Goal: Task Accomplishment & Management: Manage account settings

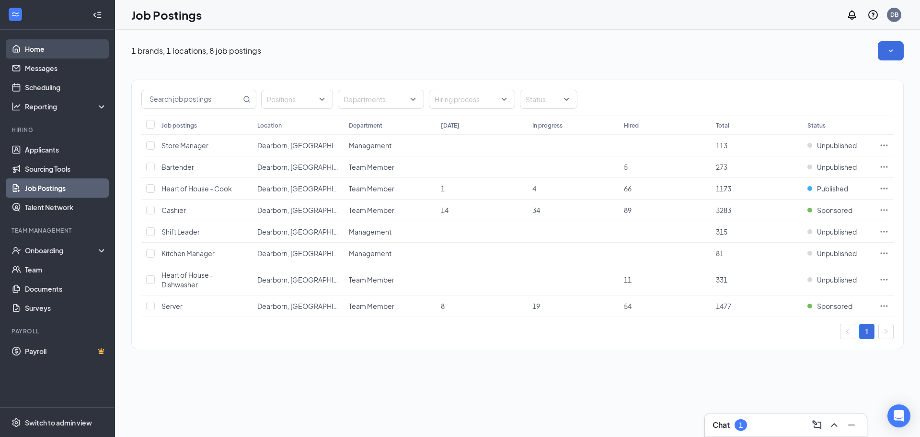
click at [71, 44] on link "Home" at bounding box center [66, 48] width 82 height 19
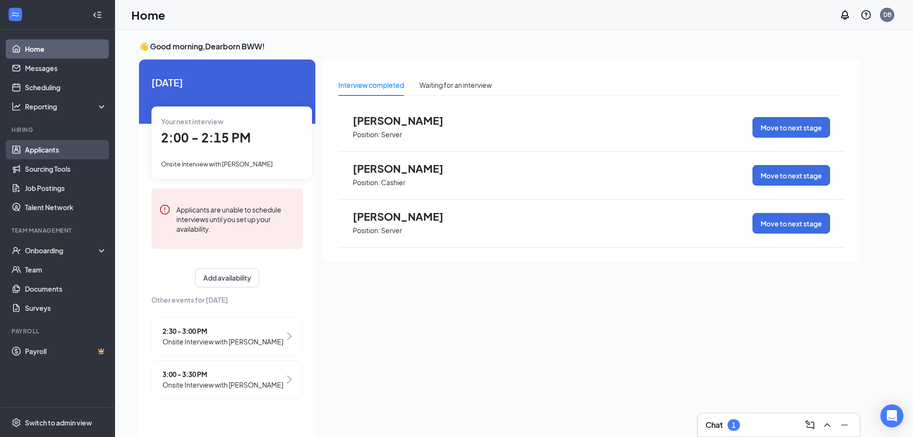
click at [82, 151] on link "Applicants" at bounding box center [66, 149] width 82 height 19
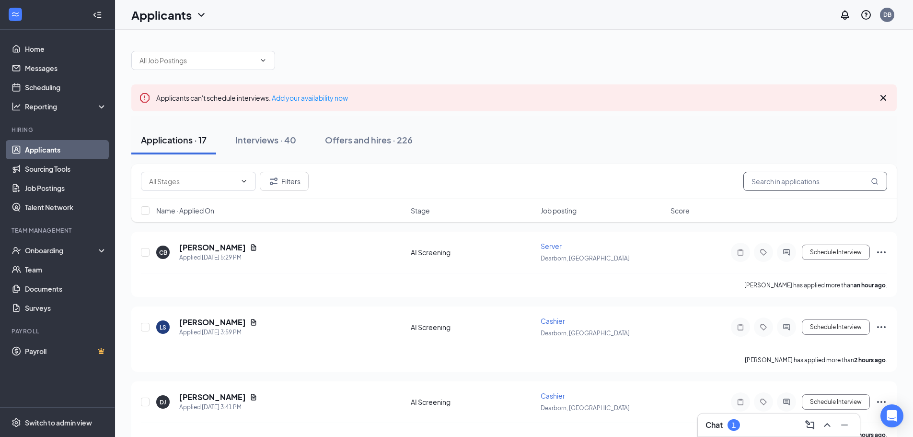
click at [773, 174] on input "text" at bounding box center [816, 181] width 144 height 19
type input "jayla"
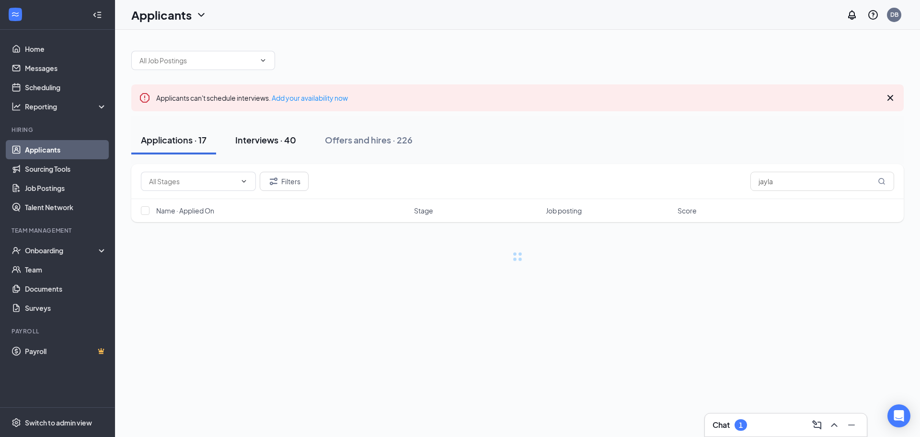
click at [264, 137] on div "Interviews · 40" at bounding box center [265, 140] width 61 height 12
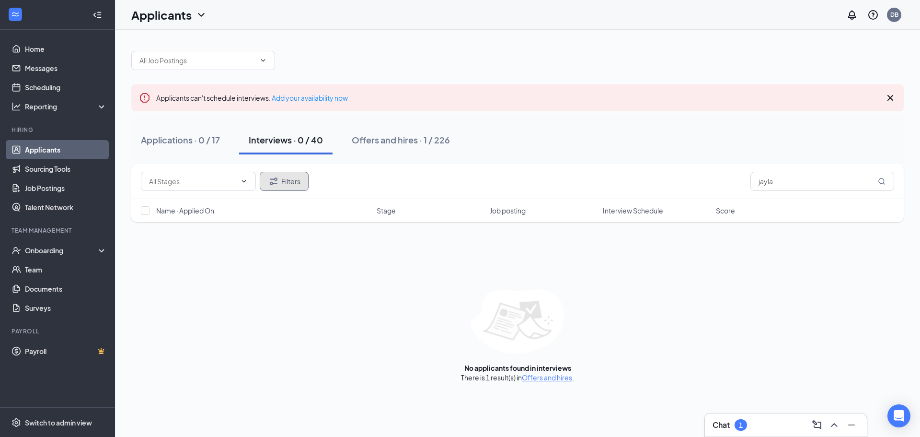
click at [294, 187] on button "Filters" at bounding box center [284, 181] width 49 height 19
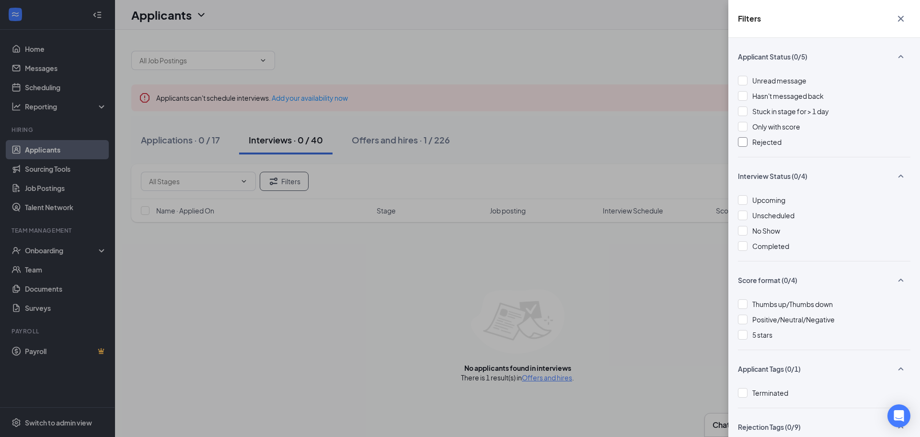
click at [741, 142] on div at bounding box center [743, 142] width 10 height 10
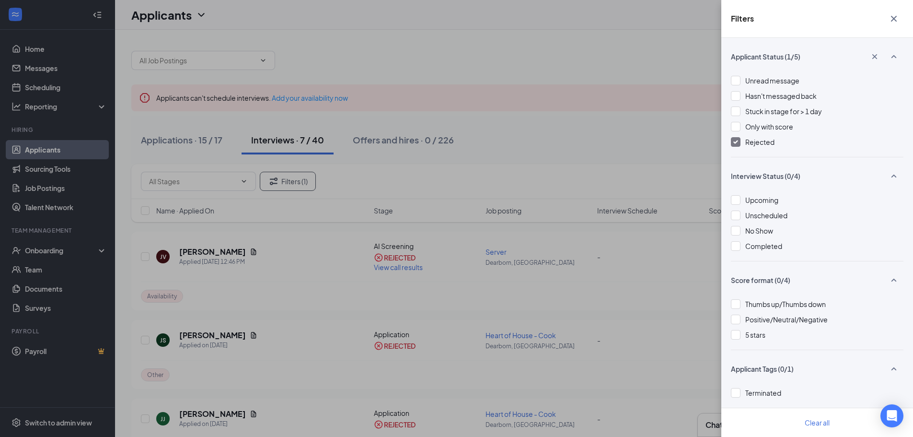
click at [510, 308] on div "Filters Applicant Status (1/5) Unread message Hasn't messaged back Stuck in sta…" at bounding box center [456, 218] width 913 height 437
click at [497, 102] on div "Filters Applicant Status (1/5) Unread message Hasn't messaged back Stuck in sta…" at bounding box center [456, 218] width 913 height 437
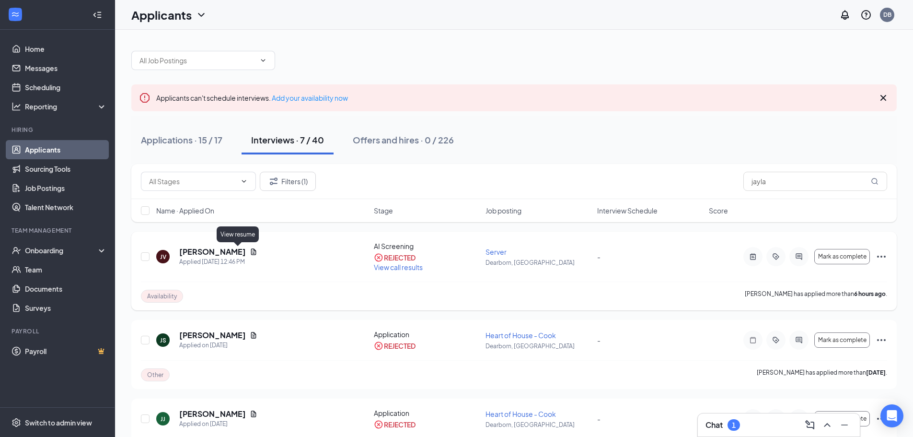
click at [251, 251] on icon "Document" at bounding box center [253, 251] width 5 height 6
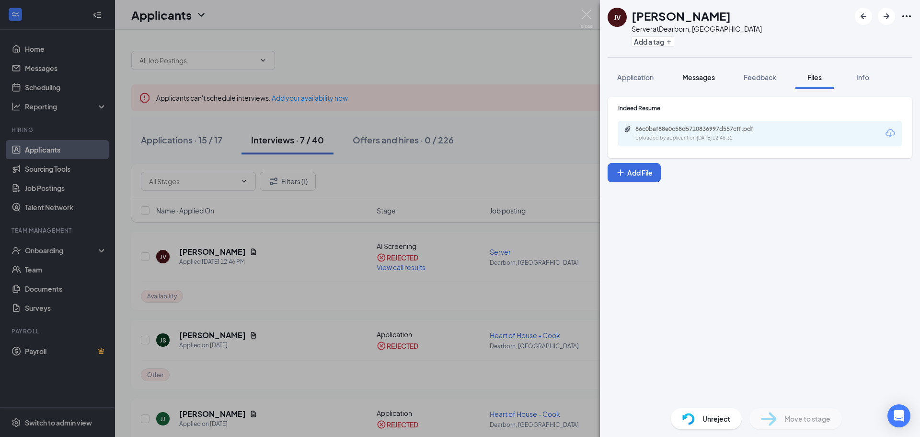
click at [699, 75] on span "Messages" at bounding box center [699, 77] width 33 height 9
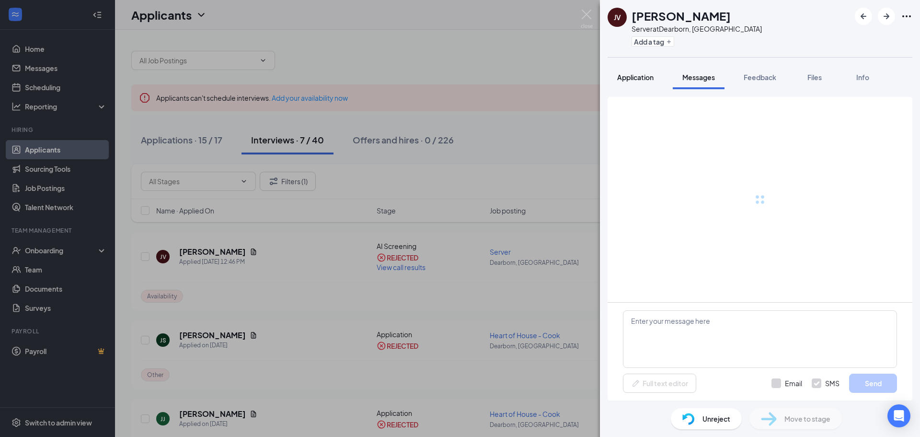
click at [648, 81] on span "Application" at bounding box center [635, 77] width 36 height 9
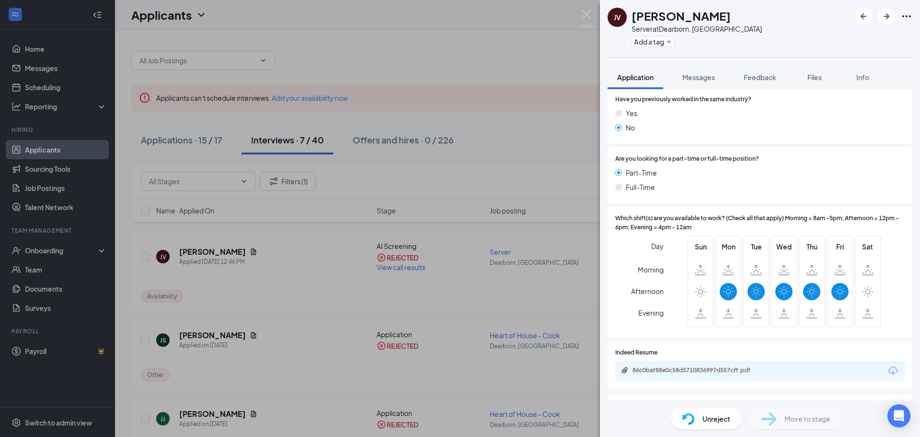
scroll to position [162, 0]
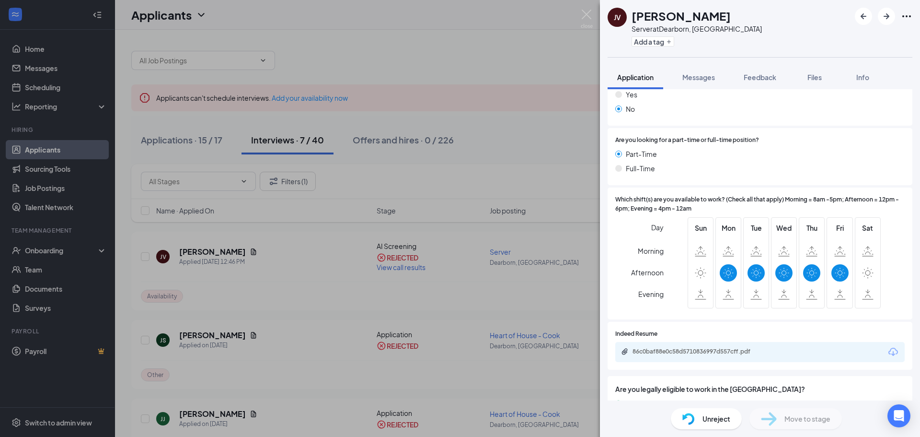
click at [539, 81] on div "JV [PERSON_NAME] Server at [GEOGRAPHIC_DATA], [GEOGRAPHIC_DATA] Add a tag Appli…" at bounding box center [460, 218] width 920 height 437
click at [545, 149] on div "JV [PERSON_NAME] Server at [GEOGRAPHIC_DATA], [GEOGRAPHIC_DATA] Add a tag Appli…" at bounding box center [460, 218] width 920 height 437
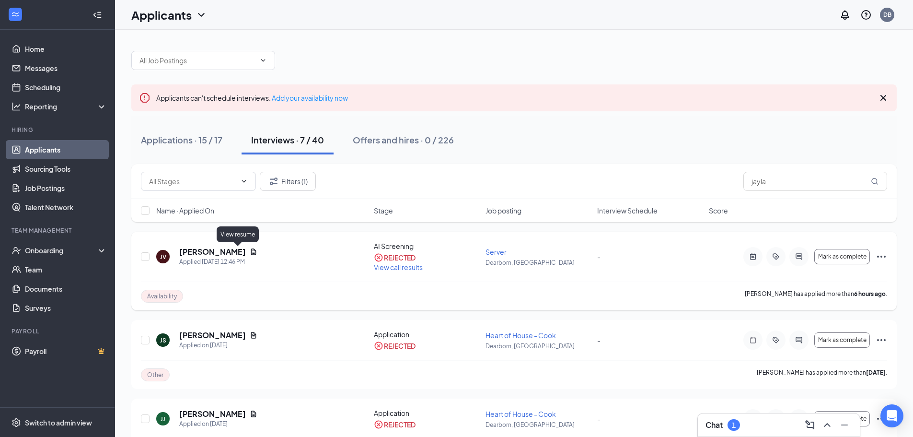
click at [250, 250] on icon "Document" at bounding box center [254, 252] width 8 height 8
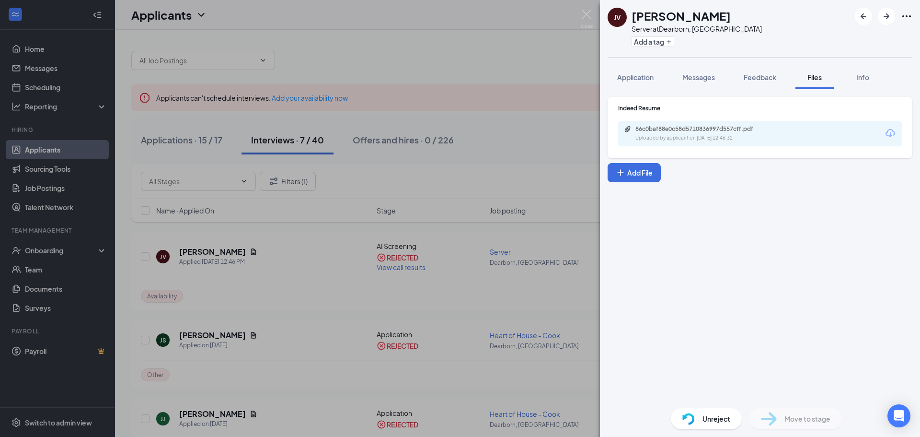
click at [732, 127] on div "86c0baf88e0c58d5710836997d557cff.pdf" at bounding box center [703, 129] width 134 height 8
click at [399, 0] on div "JV [PERSON_NAME] Server at [GEOGRAPHIC_DATA], [GEOGRAPHIC_DATA] Add a tag Appli…" at bounding box center [460, 218] width 920 height 437
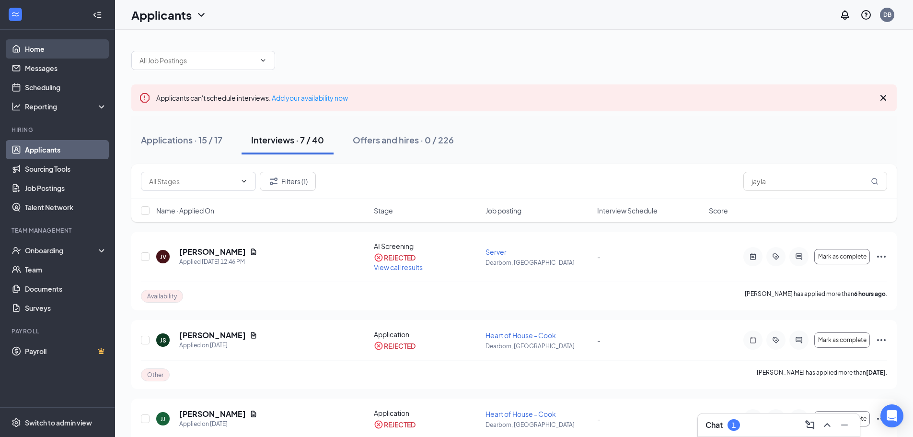
click at [46, 52] on link "Home" at bounding box center [66, 48] width 82 height 19
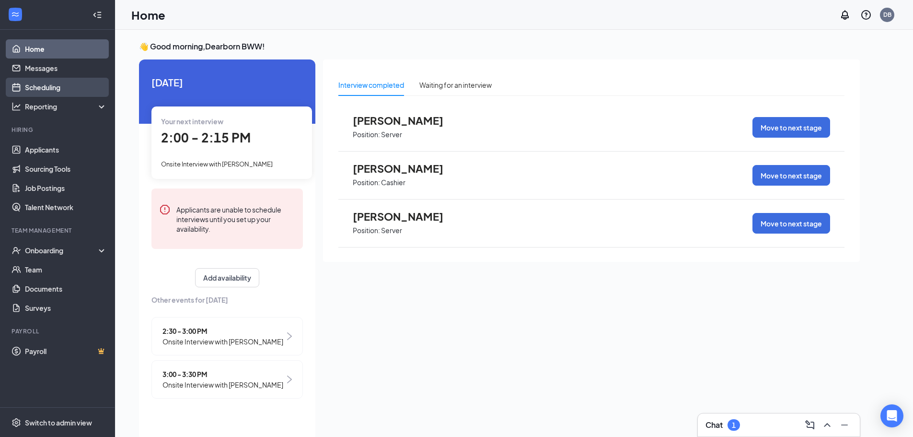
click at [75, 87] on link "Scheduling" at bounding box center [66, 87] width 82 height 19
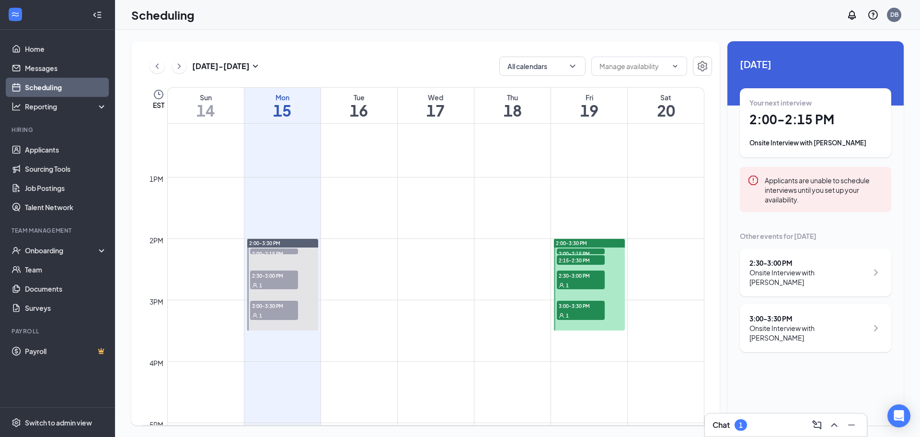
scroll to position [759, 0]
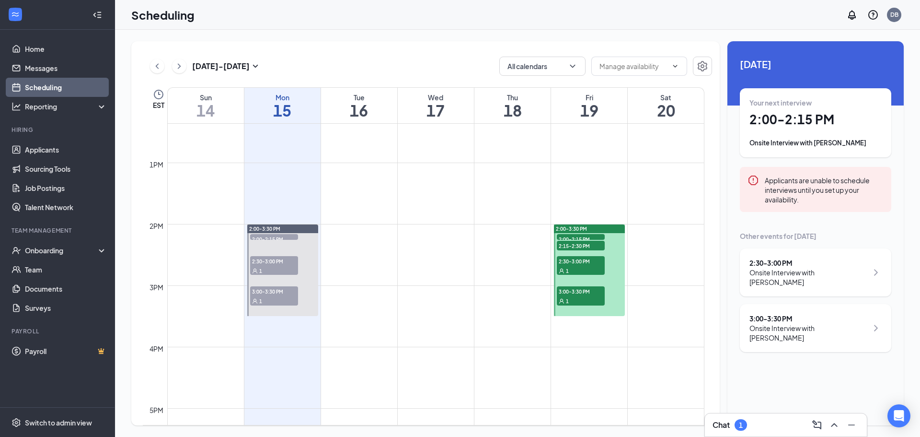
click at [591, 245] on span "2:15-2:30 PM" at bounding box center [581, 246] width 48 height 10
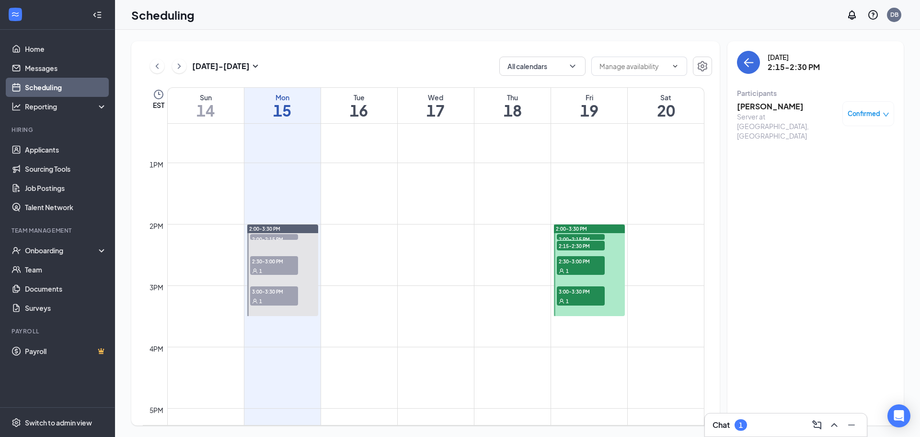
click at [586, 235] on span "2:00-2:15 PM" at bounding box center [581, 239] width 48 height 10
click at [589, 255] on div "2:30-3:00 PM 1" at bounding box center [581, 265] width 50 height 21
click at [588, 291] on span "3:00-3:30 PM" at bounding box center [581, 291] width 48 height 10
click at [578, 241] on span "2:15-2:30 PM" at bounding box center [581, 246] width 48 height 10
click at [771, 100] on div "[PERSON_NAME] Server at [GEOGRAPHIC_DATA], [GEOGRAPHIC_DATA] Confirmed" at bounding box center [815, 121] width 157 height 46
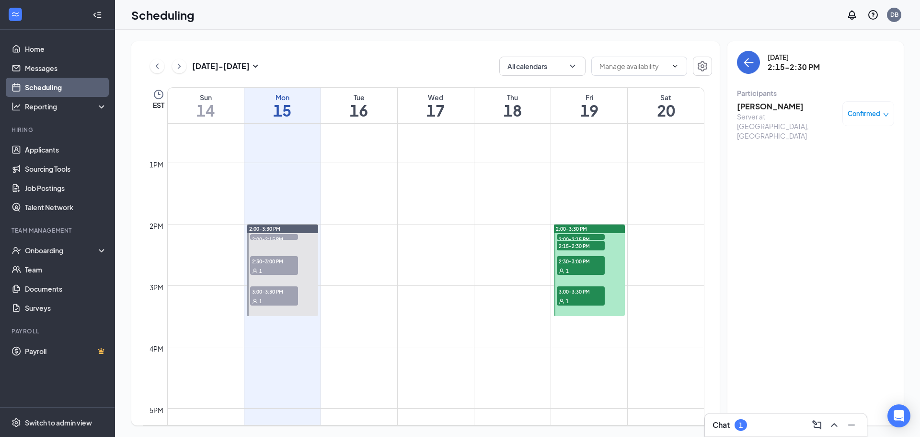
click at [771, 103] on h3 "[PERSON_NAME]" at bounding box center [787, 106] width 101 height 11
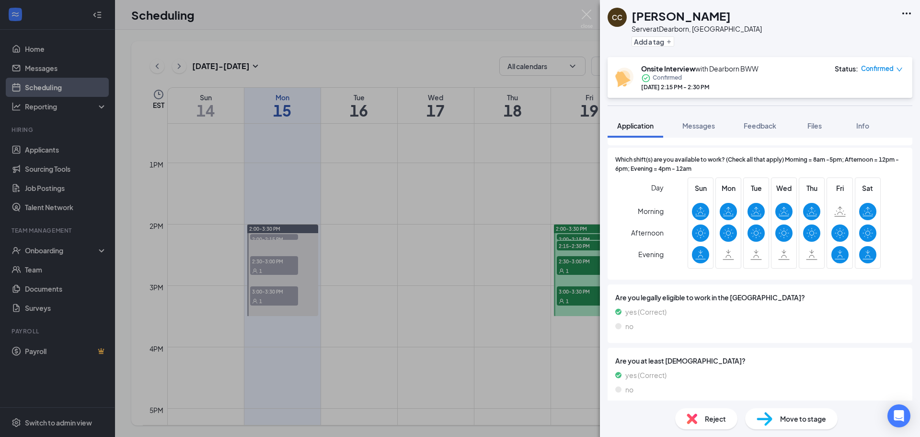
scroll to position [252, 0]
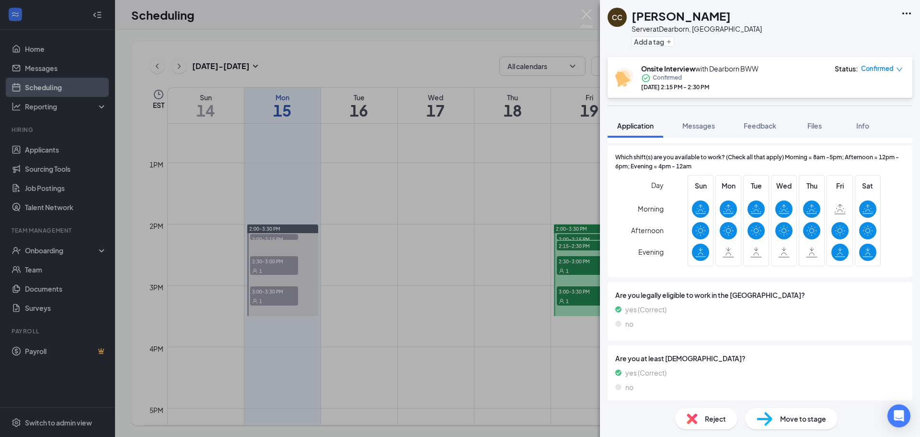
click at [504, 255] on div "CC [PERSON_NAME] Server at [GEOGRAPHIC_DATA], [GEOGRAPHIC_DATA] Add a tag Onsit…" at bounding box center [460, 218] width 920 height 437
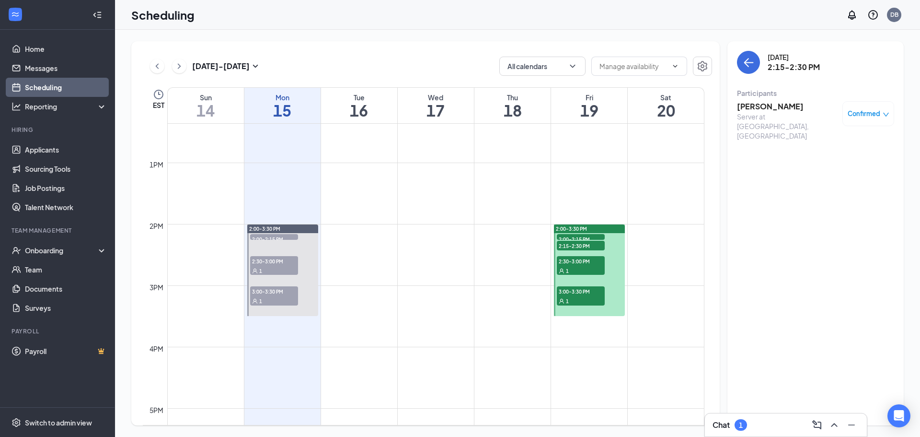
click at [570, 238] on span "2:00-2:15 PM" at bounding box center [581, 239] width 48 height 10
click at [769, 119] on div "Cashier at [GEOGRAPHIC_DATA], [GEOGRAPHIC_DATA]" at bounding box center [787, 126] width 101 height 29
click at [756, 109] on h3 "[PERSON_NAME]" at bounding box center [787, 106] width 101 height 11
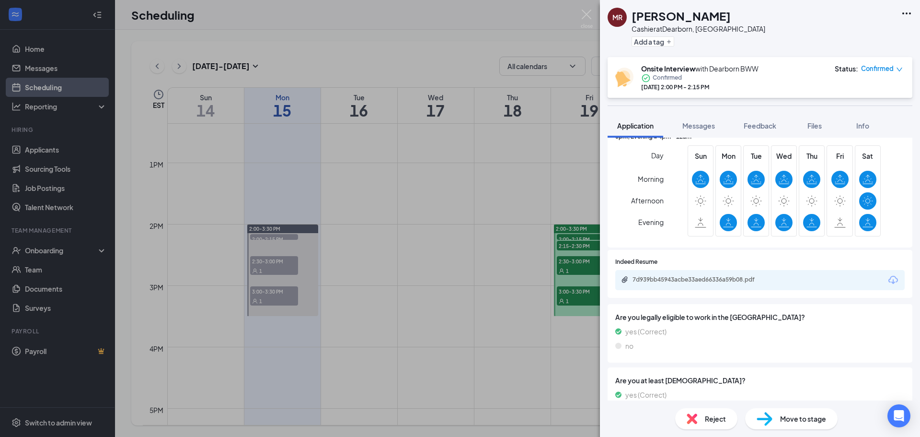
scroll to position [299, 0]
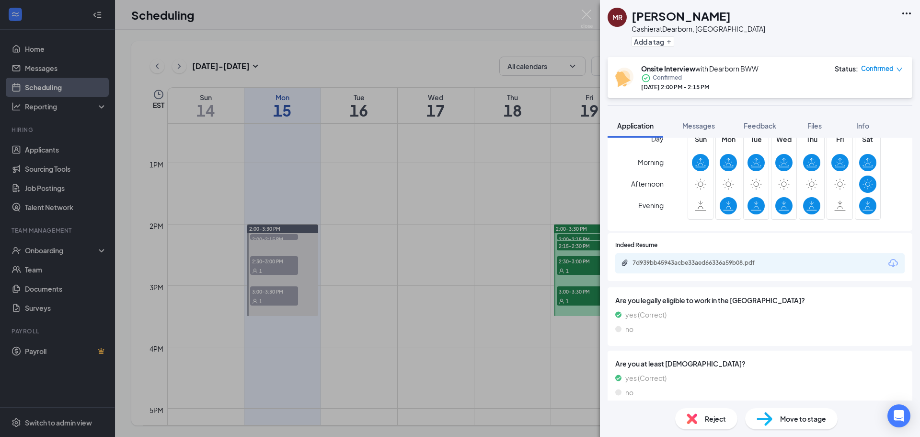
click at [472, 197] on div "[PERSON_NAME] at [GEOGRAPHIC_DATA], [GEOGRAPHIC_DATA] Add a tag Onsite Intervie…" at bounding box center [460, 218] width 920 height 437
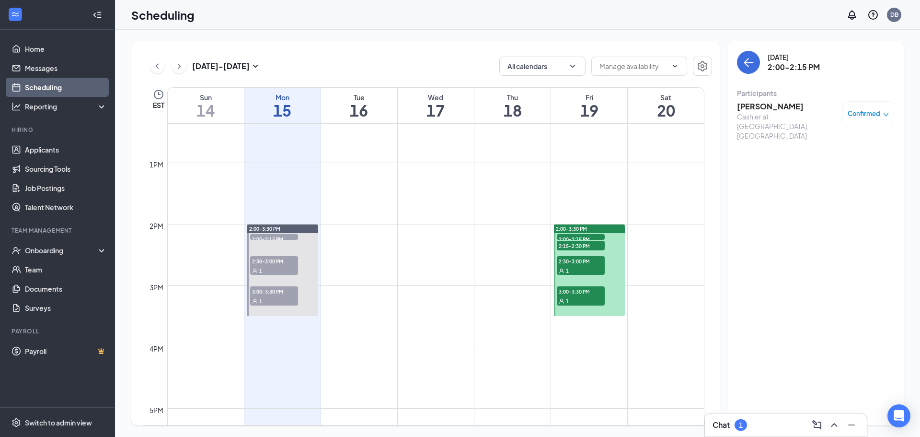
click at [589, 298] on div "1" at bounding box center [581, 301] width 48 height 10
click at [576, 265] on span "2:30-3:00 PM" at bounding box center [581, 261] width 48 height 10
click at [773, 113] on div "Cashier at [GEOGRAPHIC_DATA], [GEOGRAPHIC_DATA]" at bounding box center [787, 126] width 101 height 29
click at [775, 107] on h3 "[PERSON_NAME]" at bounding box center [787, 106] width 101 height 11
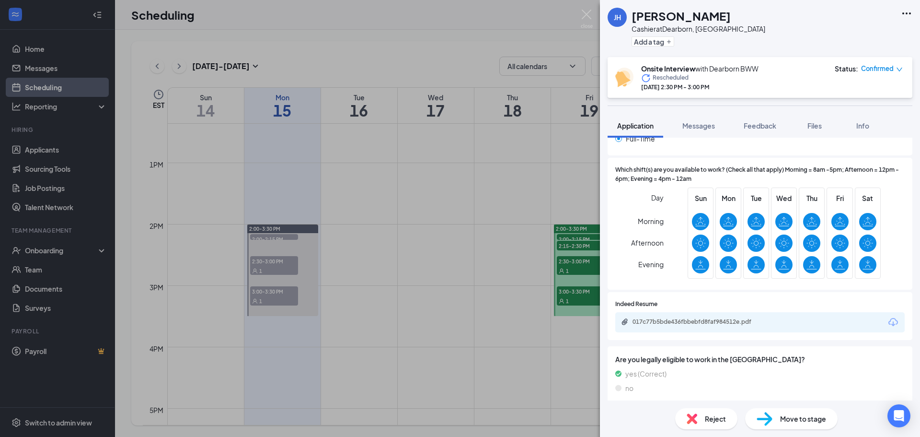
scroll to position [310, 0]
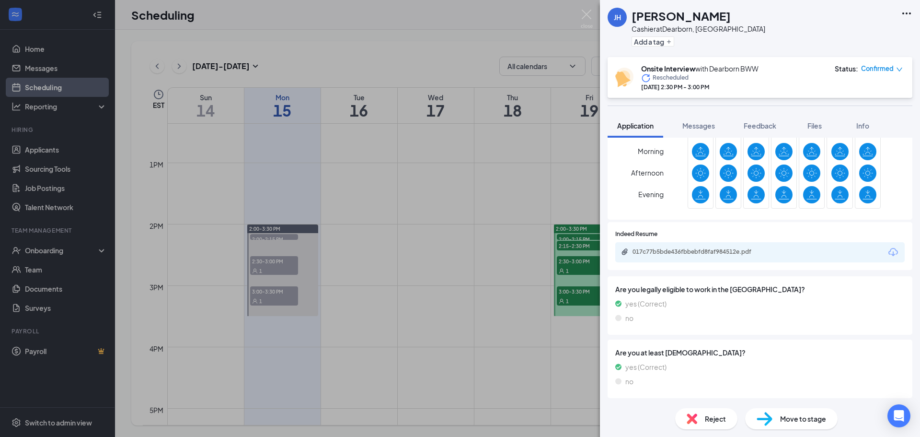
drag, startPoint x: 467, startPoint y: 205, endPoint x: 505, endPoint y: 214, distance: 39.0
click at [467, 205] on div "[PERSON_NAME] [PERSON_NAME] Cashier at [GEOGRAPHIC_DATA], [GEOGRAPHIC_DATA] Add…" at bounding box center [460, 218] width 920 height 437
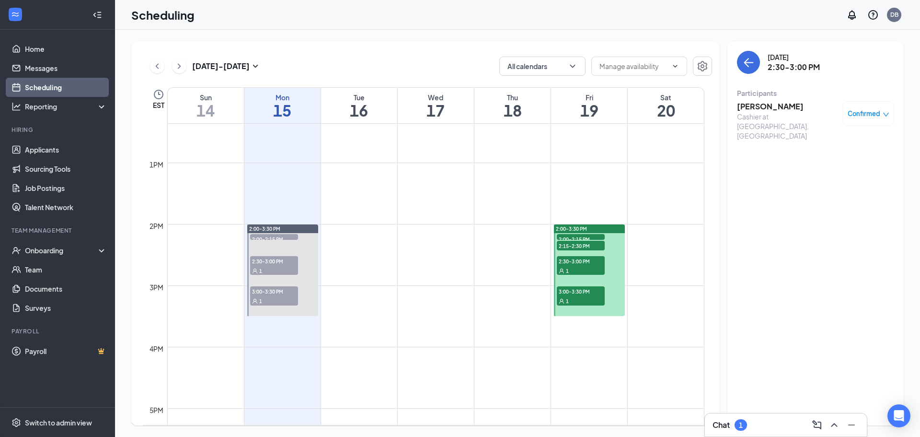
click at [566, 244] on span "2:15-2:30 PM" at bounding box center [581, 246] width 48 height 10
click at [765, 102] on h3 "[PERSON_NAME]" at bounding box center [787, 106] width 101 height 11
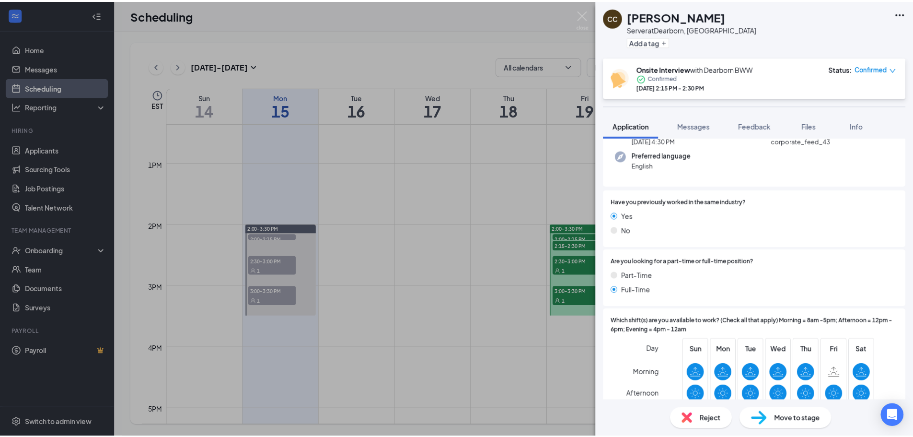
scroll to position [258, 0]
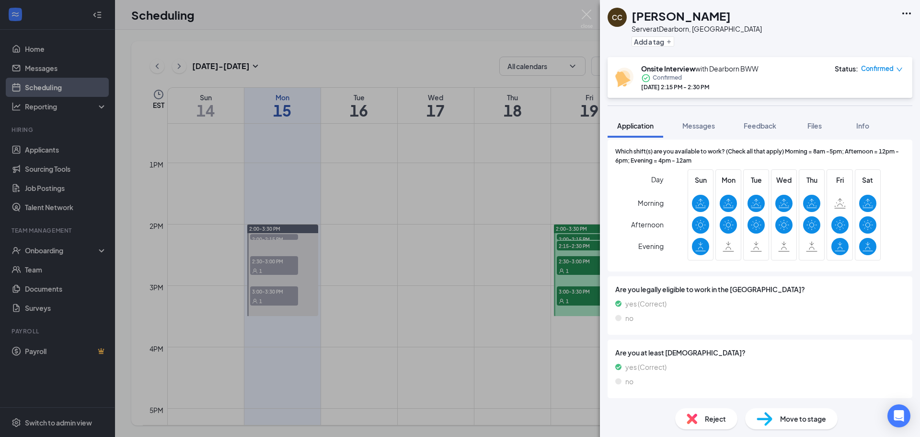
click at [449, 228] on div "CC [PERSON_NAME] Server at [GEOGRAPHIC_DATA], [GEOGRAPHIC_DATA] Add a tag Onsit…" at bounding box center [460, 218] width 920 height 437
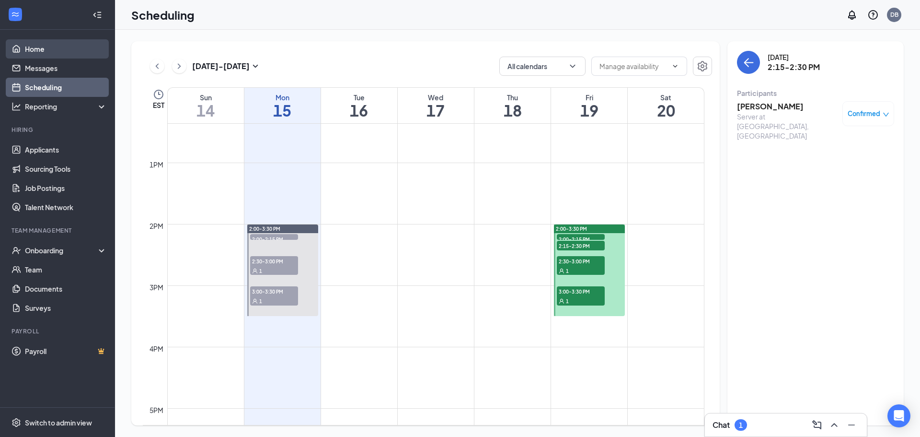
click at [37, 50] on link "Home" at bounding box center [66, 48] width 82 height 19
